Goal: Find specific page/section: Find specific page/section

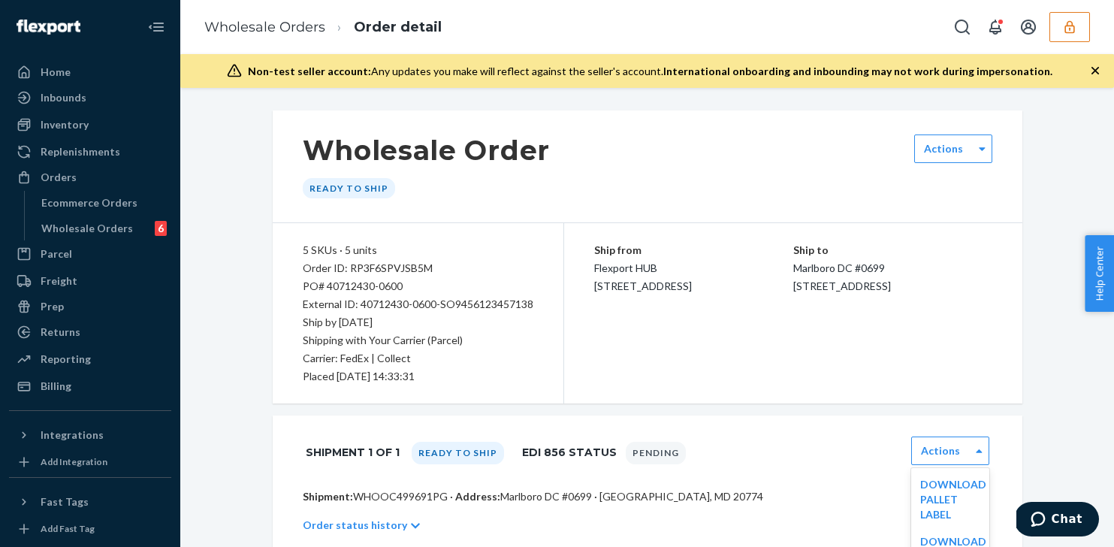
click at [1071, 17] on button "button" at bounding box center [1070, 27] width 41 height 30
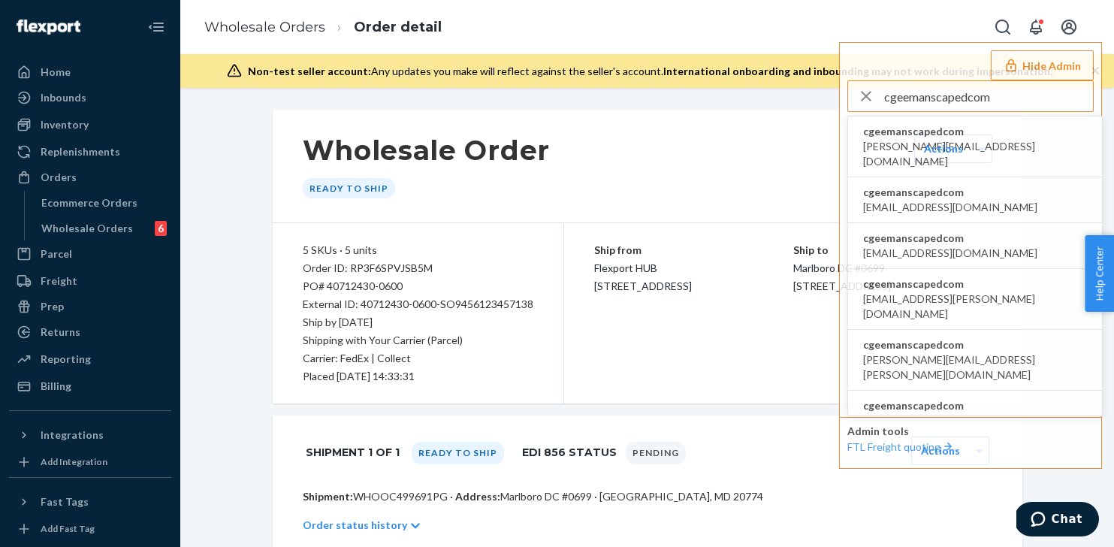
type input "cgeemanscapedcom"
click at [951, 132] on span "cgeemanscapedcom" at bounding box center [975, 131] width 224 height 15
